Goal: Information Seeking & Learning: Learn about a topic

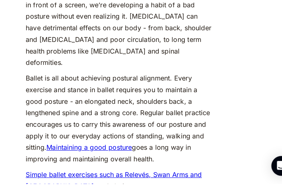
scroll to position [533, 0]
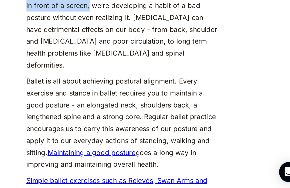
drag, startPoint x: 137, startPoint y: 47, endPoint x: 139, endPoint y: 58, distance: 10.8
click at [139, 58] on p "In [DATE] day and age, as we spend endless hours slumped in front of a screen, …" at bounding box center [145, 61] width 152 height 65
drag, startPoint x: 69, startPoint y: 44, endPoint x: 126, endPoint y: 44, distance: 56.3
click at [126, 44] on p "In [DATE] day and age, as we spend endless hours slumped in front of a screen, …" at bounding box center [145, 61] width 152 height 65
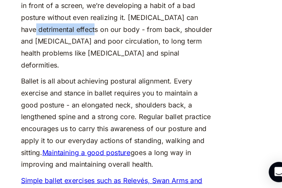
drag, startPoint x: 65, startPoint y: 72, endPoint x: 112, endPoint y: 74, distance: 47.7
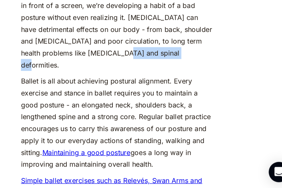
drag, startPoint x: 145, startPoint y: 92, endPoint x: 190, endPoint y: 96, distance: 45.8
click at [190, 94] on p "In [DATE] day and age, as we spend endless hours slumped in front of a screen, …" at bounding box center [141, 61] width 152 height 65
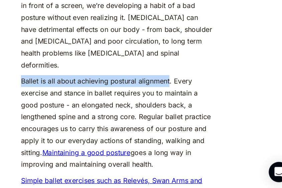
drag, startPoint x: 66, startPoint y: 104, endPoint x: 182, endPoint y: 106, distance: 116.0
click at [182, 106] on p "Ballet is all about achieving postural alignment. Every exercise and stance in …" at bounding box center [141, 135] width 152 height 75
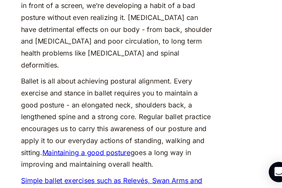
click at [114, 105] on p "Ballet is all about achieving postural alignment. Every exercise and stance in …" at bounding box center [141, 135] width 152 height 75
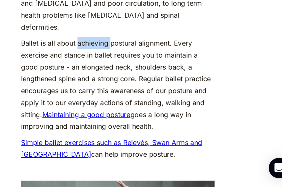
scroll to position [560, 0]
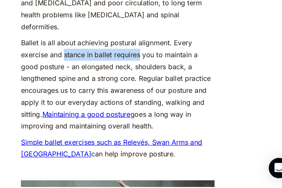
drag, startPoint x: 98, startPoint y: 89, endPoint x: 158, endPoint y: 90, distance: 60.0
click at [158, 90] on p "Ballet is all about achieving postural alignment. Every exercise and stance in …" at bounding box center [141, 108] width 152 height 75
click at [138, 90] on p "Ballet is all about achieving postural alignment. Every exercise and stance in …" at bounding box center [141, 108] width 152 height 75
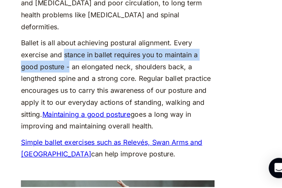
drag, startPoint x: 99, startPoint y: 86, endPoint x: 102, endPoint y: 95, distance: 9.5
click at [102, 95] on p "Ballet is all about achieving postural alignment. Every exercise and stance in …" at bounding box center [141, 108] width 152 height 75
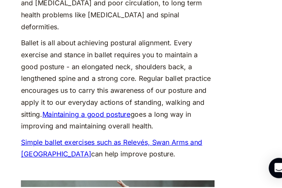
click at [115, 94] on p "Ballet is all about achieving postural alignment. Every exercise and stance in …" at bounding box center [141, 108] width 152 height 75
click at [107, 88] on p "Ballet is all about achieving postural alignment. Every exercise and stance in …" at bounding box center [141, 108] width 152 height 75
click at [169, 83] on p "Ballet is all about achieving postural alignment. Every exercise and stance in …" at bounding box center [141, 108] width 152 height 75
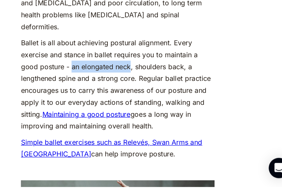
drag, startPoint x: 103, startPoint y: 96, endPoint x: 151, endPoint y: 98, distance: 47.4
click at [151, 98] on p "Ballet is all about achieving postural alignment. Every exercise and stance in …" at bounding box center [141, 108] width 152 height 75
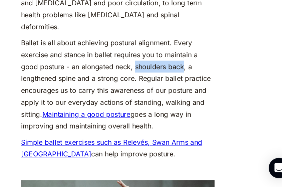
drag, startPoint x: 154, startPoint y: 98, endPoint x: 193, endPoint y: 100, distance: 39.4
click at [193, 100] on p "Ballet is all about achieving postural alignment. Every exercise and stance in …" at bounding box center [141, 108] width 152 height 75
click at [148, 115] on p "Ballet is all about achieving postural alignment. Every exercise and stance in …" at bounding box center [141, 108] width 152 height 75
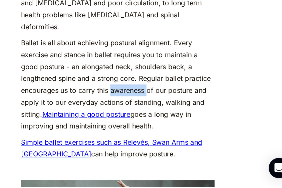
click at [148, 115] on p "Ballet is all about achieving postural alignment. Every exercise and stance in …" at bounding box center [141, 108] width 152 height 75
click at [163, 124] on p "Ballet is all about achieving postural alignment. Every exercise and stance in …" at bounding box center [141, 108] width 152 height 75
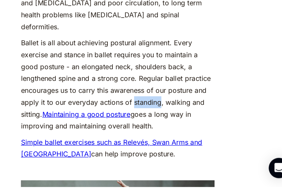
click at [163, 124] on p "Ballet is all about achieving postural alignment. Every exercise and stance in …" at bounding box center [141, 108] width 152 height 75
click at [183, 124] on p "Ballet is all about achieving postural alignment. Every exercise and stance in …" at bounding box center [141, 108] width 152 height 75
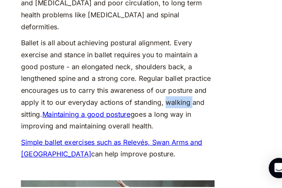
click at [183, 124] on p "Ballet is all about achieving postural alignment. Every exercise and stance in …" at bounding box center [141, 108] width 152 height 75
click at [74, 132] on p "Ballet is all about achieving postural alignment. Every exercise and stance in …" at bounding box center [141, 108] width 152 height 75
click at [179, 145] on p "Ballet is all about achieving postural alignment. Every exercise and stance in …" at bounding box center [141, 108] width 152 height 75
drag, startPoint x: 133, startPoint y: 143, endPoint x: 169, endPoint y: 143, distance: 36.0
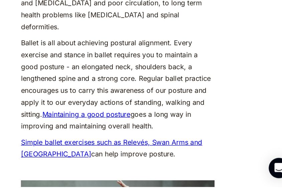
click at [169, 143] on p "Ballet is all about achieving postural alignment. Every exercise and stance in …" at bounding box center [141, 108] width 152 height 75
click at [176, 143] on p "Ballet is all about achieving postural alignment. Every exercise and stance in …" at bounding box center [141, 108] width 152 height 75
click at [161, 143] on p "Ballet is all about achieving postural alignment. Every exercise and stance in …" at bounding box center [141, 108] width 152 height 75
click at [142, 145] on p "Ballet is all about achieving postural alignment. Every exercise and stance in …" at bounding box center [141, 108] width 152 height 75
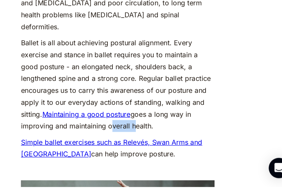
click at [142, 145] on p "Ballet is all about achieving postural alignment. Every exercise and stance in …" at bounding box center [141, 108] width 152 height 75
click at [204, 132] on p "Ballet is all about achieving postural alignment. Every exercise and stance in …" at bounding box center [141, 108] width 152 height 75
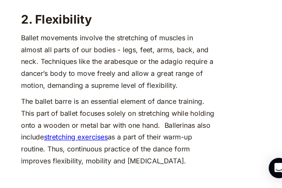
scroll to position [827, 0]
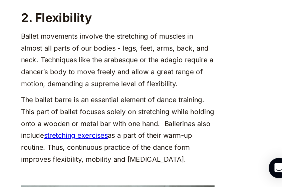
click at [159, 98] on p "Ballet movements involve the stretching of muscles in almost all parts of our b…" at bounding box center [141, 88] width 152 height 47
click at [165, 99] on p "Ballet movements involve the stretching of muscles in almost all parts of our b…" at bounding box center [141, 88] width 152 height 47
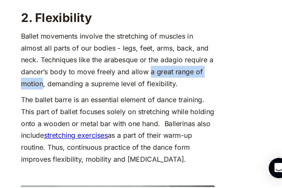
drag, startPoint x: 165, startPoint y: 99, endPoint x: 80, endPoint y: 106, distance: 85.3
click at [80, 106] on p "Ballet movements involve the stretching of muscles in almost all parts of our b…" at bounding box center [141, 88] width 152 height 47
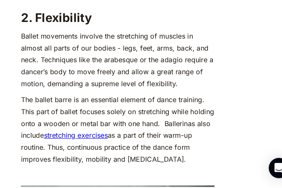
click at [140, 131] on p "The ballet barre is an essential element of dance training. This part of ballet…" at bounding box center [141, 143] width 152 height 56
click at [146, 130] on p "The ballet barre is an essential element of dance training. This part of ballet…" at bounding box center [141, 143] width 152 height 56
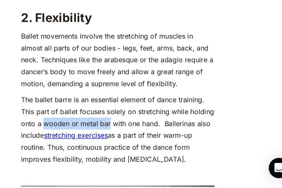
drag, startPoint x: 82, startPoint y: 142, endPoint x: 135, endPoint y: 143, distance: 53.0
click at [135, 143] on p "The ballet barre is an essential element of dance training. This part of ballet…" at bounding box center [141, 143] width 152 height 56
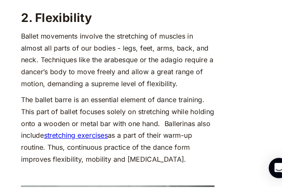
click at [90, 160] on p "The ballet barre is an essential element of dance training. This part of ballet…" at bounding box center [141, 143] width 152 height 56
click at [176, 144] on p "The ballet barre is an essential element of dance training. This part of ballet…" at bounding box center [141, 143] width 152 height 56
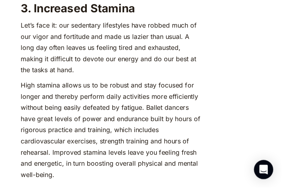
scroll to position [1102, 0]
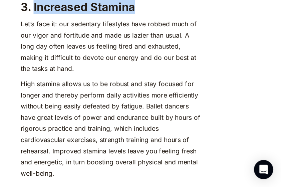
drag, startPoint x: 75, startPoint y: 38, endPoint x: 164, endPoint y: 39, distance: 88.3
click at [164, 39] on h2 "3. Increased Stamina" at bounding box center [141, 38] width 152 height 12
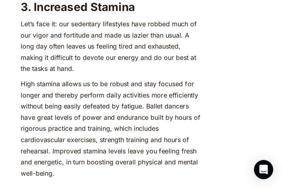
click at [177, 53] on p "Let’s face it: our sedentary lifestyles have robbed much of our vigor and forti…" at bounding box center [141, 70] width 152 height 47
click at [164, 62] on p "Let’s face it: our sedentary lifestyles have robbed much of our vigor and forti…" at bounding box center [141, 70] width 152 height 47
click at [173, 63] on p "Let’s face it: our sedentary lifestyles have robbed much of our vigor and forti…" at bounding box center [141, 70] width 152 height 47
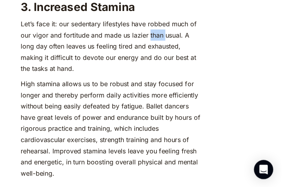
click at [173, 63] on p "Let’s face it: our sedentary lifestyles have robbed much of our vigor and forti…" at bounding box center [141, 70] width 152 height 47
click at [186, 64] on p "Let’s face it: our sedentary lifestyles have robbed much of our vigor and forti…" at bounding box center [141, 70] width 152 height 47
click at [206, 75] on p "Let’s face it: our sedentary lifestyles have robbed much of our vigor and forti…" at bounding box center [141, 70] width 152 height 47
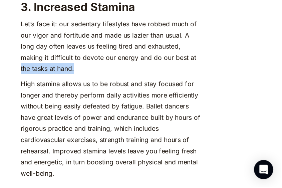
drag, startPoint x: 61, startPoint y: 93, endPoint x: 118, endPoint y: 93, distance: 56.7
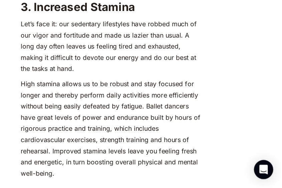
click at [175, 100] on p "High stamina allows us to be robust and stay focused for longer and thereby per…" at bounding box center [141, 139] width 152 height 84
click at [109, 114] on p "High stamina allows us to be robust and stay focused for longer and thereby per…" at bounding box center [141, 139] width 152 height 84
click at [136, 110] on p "High stamina allows us to be robust and stay focused for longer and thereby per…" at bounding box center [141, 139] width 152 height 84
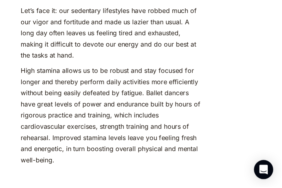
scroll to position [1115, 0]
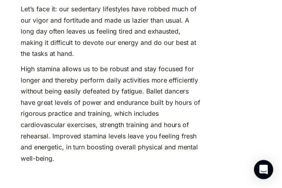
click at [133, 107] on p "High stamina allows us to be robust and stay focused for longer and thereby per…" at bounding box center [141, 127] width 152 height 84
click at [121, 109] on p "High stamina allows us to be robust and stay focused for longer and thereby per…" at bounding box center [141, 127] width 152 height 84
drag, startPoint x: 116, startPoint y: 109, endPoint x: 132, endPoint y: 111, distance: 16.4
click at [132, 111] on p "High stamina allows us to be robust and stay focused for longer and thereby per…" at bounding box center [141, 127] width 152 height 84
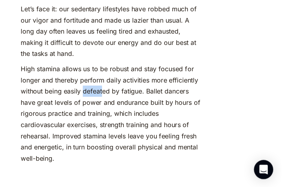
drag, startPoint x: 117, startPoint y: 110, endPoint x: 134, endPoint y: 111, distance: 17.0
click at [134, 111] on p "High stamina allows us to be robust and stay focused for longer and thereby per…" at bounding box center [141, 127] width 152 height 84
click at [128, 158] on p "High stamina allows us to be robust and stay focused for longer and thereby per…" at bounding box center [141, 127] width 152 height 84
click at [158, 152] on p "High stamina allows us to be robust and stay focused for longer and thereby per…" at bounding box center [141, 127] width 152 height 84
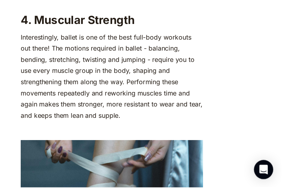
scroll to position [1267, 0]
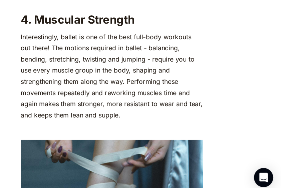
click at [71, 58] on p "Interestingly, ballet is one of the best full-body workouts out there! The moti…" at bounding box center [141, 88] width 152 height 75
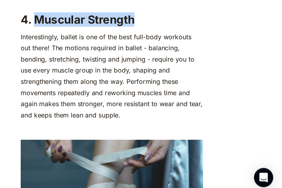
drag, startPoint x: 77, startPoint y: 44, endPoint x: 163, endPoint y: 41, distance: 86.0
click at [163, 41] on h2 "4. Muscular Strength" at bounding box center [141, 42] width 152 height 12
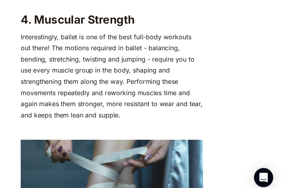
click at [195, 67] on p "Interestingly, ballet is one of the best full-body workouts out there! The moti…" at bounding box center [141, 88] width 152 height 75
click at [111, 76] on p "Interestingly, ballet is one of the best full-body workouts out there! The moti…" at bounding box center [141, 88] width 152 height 75
click at [134, 79] on p "Interestingly, ballet is one of the best full-body workouts out there! The moti…" at bounding box center [141, 88] width 152 height 75
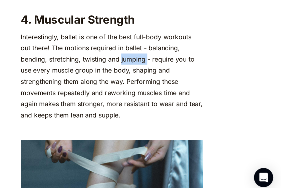
click at [134, 79] on p "Interestingly, ballet is one of the best full-body workouts out there! The moti…" at bounding box center [141, 88] width 152 height 75
click at [146, 76] on p "Interestingly, ballet is one of the best full-body workouts out there! The moti…" at bounding box center [141, 88] width 152 height 75
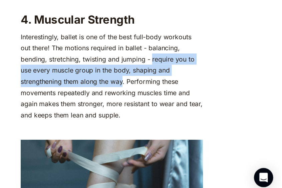
drag, startPoint x: 151, startPoint y: 77, endPoint x: 100, endPoint y: 96, distance: 54.0
click at [100, 96] on p "Interestingly, ballet is one of the best full-body workouts out there! The moti…" at bounding box center [141, 88] width 152 height 75
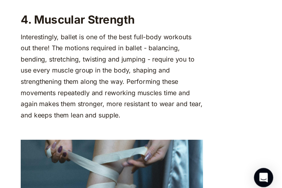
click at [173, 97] on p "Interestingly, ballet is one of the best full-body workouts out there! The moti…" at bounding box center [141, 88] width 152 height 75
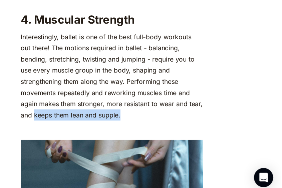
drag, startPoint x: 158, startPoint y: 115, endPoint x: 193, endPoint y: 122, distance: 36.5
click at [193, 122] on p "Interestingly, ballet is one of the best full-body workouts out there! The moti…" at bounding box center [141, 88] width 152 height 75
click at [189, 114] on p "Interestingly, ballet is one of the best full-body workouts out there! The moti…" at bounding box center [141, 88] width 152 height 75
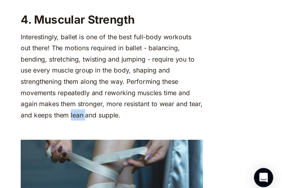
click at [189, 114] on p "Interestingly, ballet is one of the best full-body workouts out there! The moti…" at bounding box center [141, 88] width 152 height 75
click at [68, 123] on p "Interestingly, ballet is one of the best full-body workouts out there! The moti…" at bounding box center [141, 88] width 152 height 75
click at [194, 115] on p "Interestingly, ballet is one of the best full-body workouts out there! The moti…" at bounding box center [141, 88] width 152 height 75
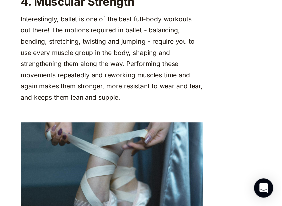
scroll to position [1281, 20]
